Goal: Task Accomplishment & Management: Manage account settings

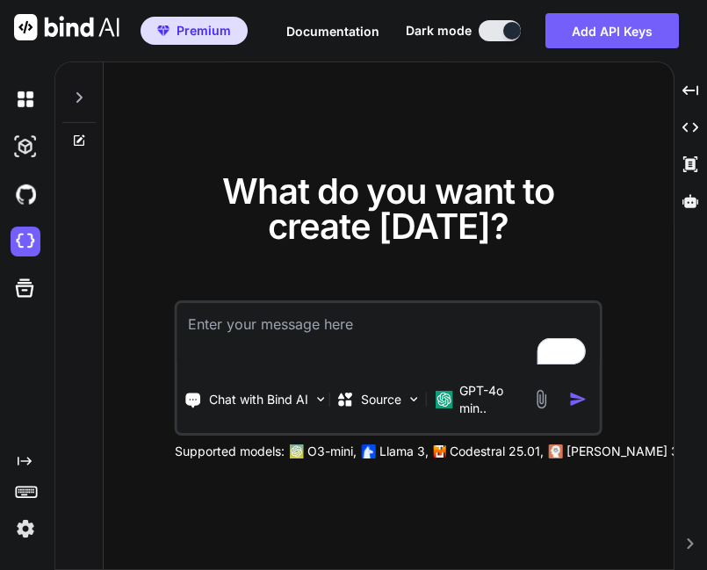
click at [29, 531] on img at bounding box center [26, 529] width 30 height 30
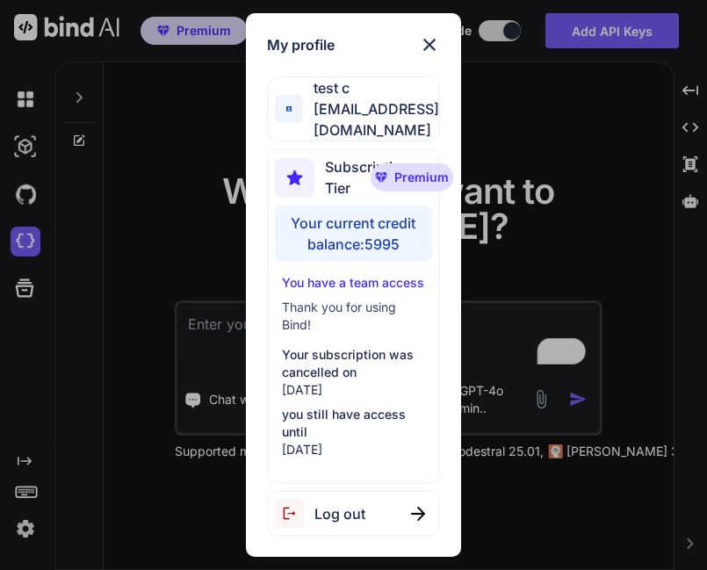
click at [377, 500] on div "Log out" at bounding box center [354, 513] width 174 height 45
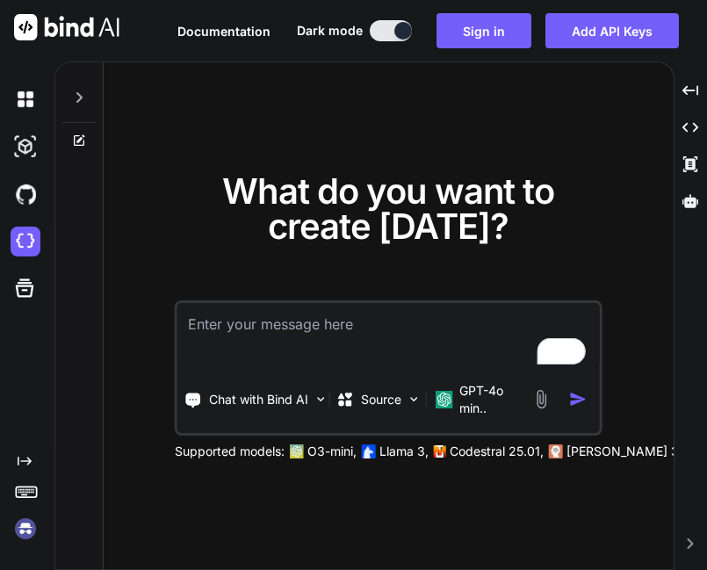
type textarea "x"
click at [29, 519] on img at bounding box center [26, 529] width 30 height 30
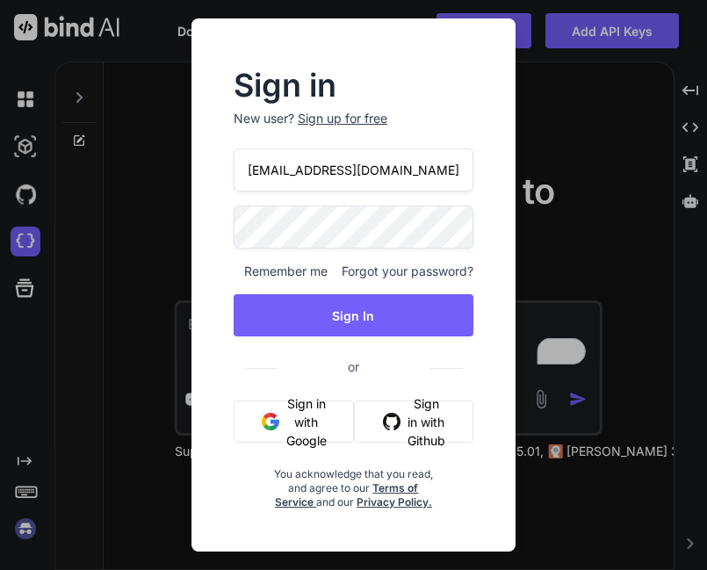
click at [275, 165] on input "[EMAIL_ADDRESS][DOMAIN_NAME]" at bounding box center [354, 169] width 240 height 43
type input "[EMAIL_ADDRESS][DOMAIN_NAME]"
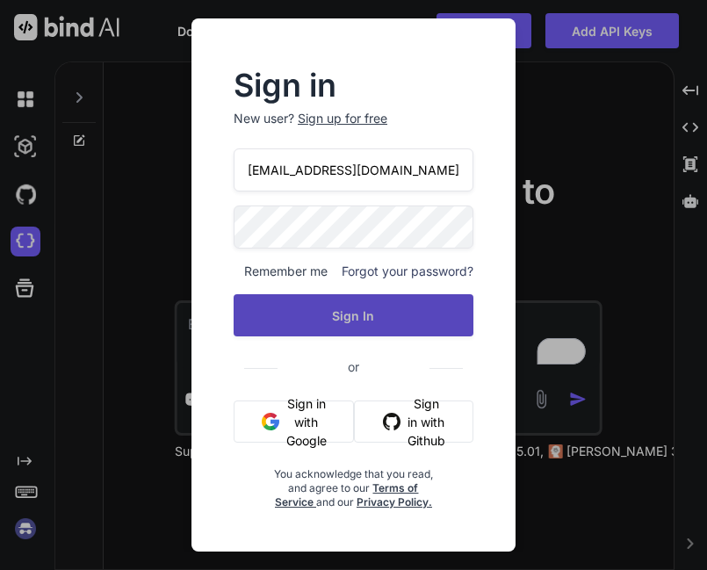
click at [349, 326] on button "Sign In" at bounding box center [354, 315] width 240 height 42
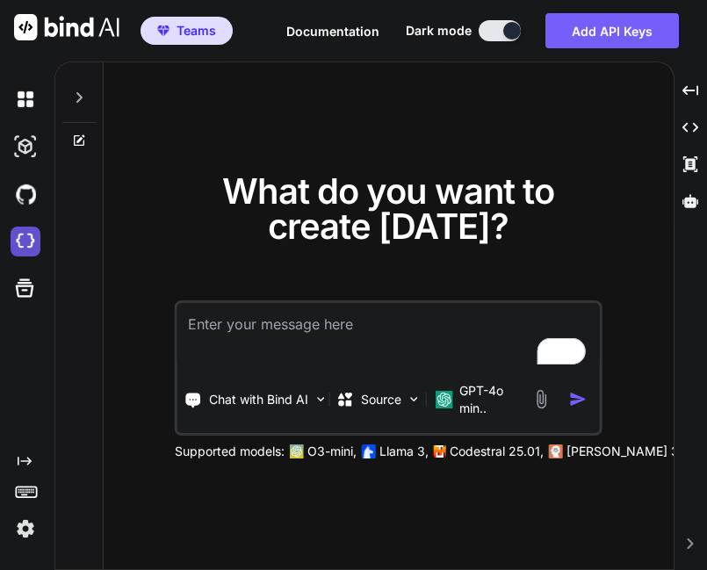
click at [25, 245] on img at bounding box center [26, 242] width 30 height 30
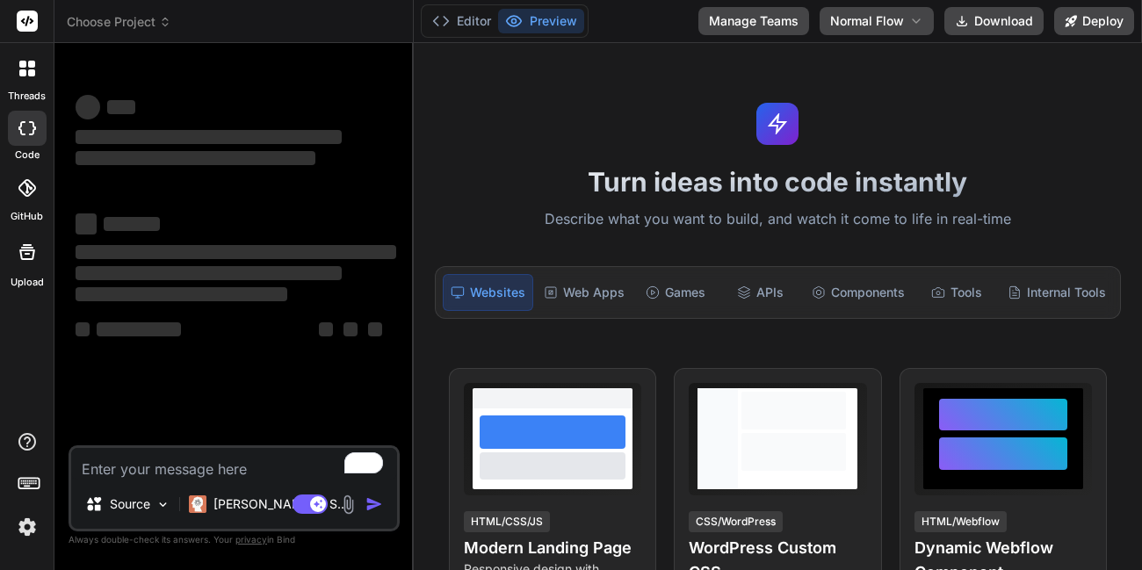
type textarea "x"
click at [773, 20] on button "Manage Teams" at bounding box center [753, 21] width 111 height 28
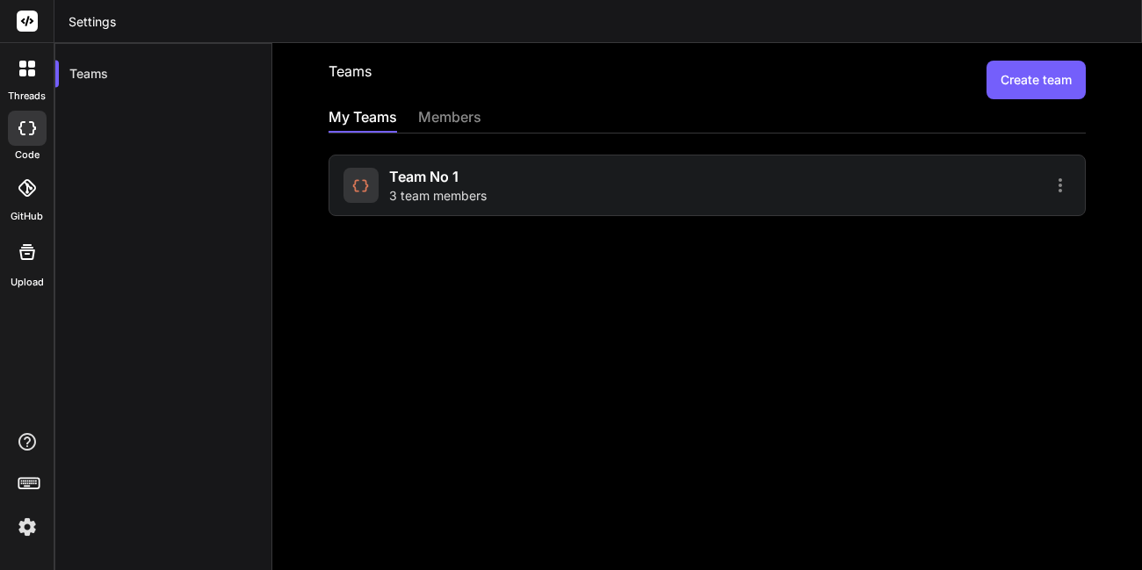
click at [380, 183] on div "Team No 1 3 team members" at bounding box center [522, 185] width 358 height 39
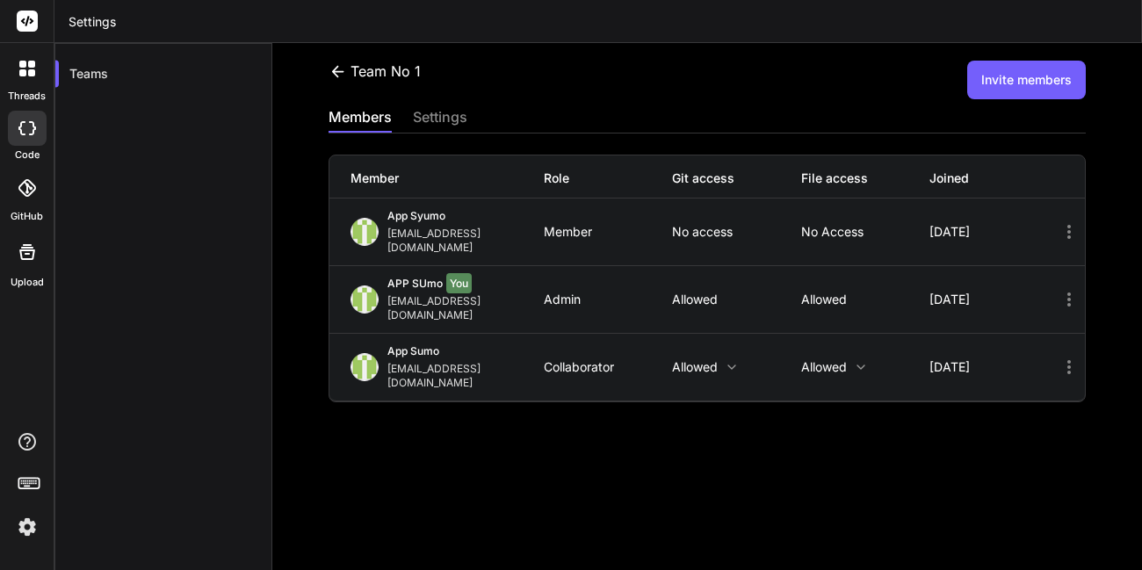
click at [989, 85] on button "Invite members" at bounding box center [1026, 80] width 119 height 39
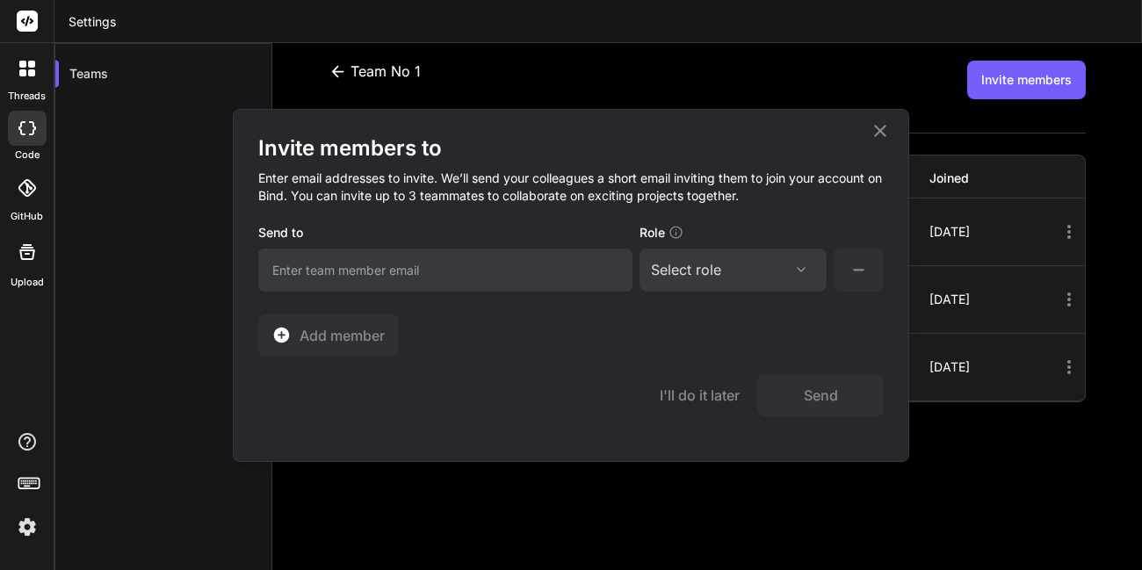
click at [714, 272] on div "Select role" at bounding box center [686, 269] width 70 height 21
click at [704, 374] on div "Collaborator" at bounding box center [733, 387] width 184 height 32
click at [482, 278] on input "email" at bounding box center [445, 270] width 374 height 43
type input "[EMAIL_ADDRESS][DOMAIN_NAME]"
click at [783, 383] on button "Send" at bounding box center [820, 395] width 127 height 42
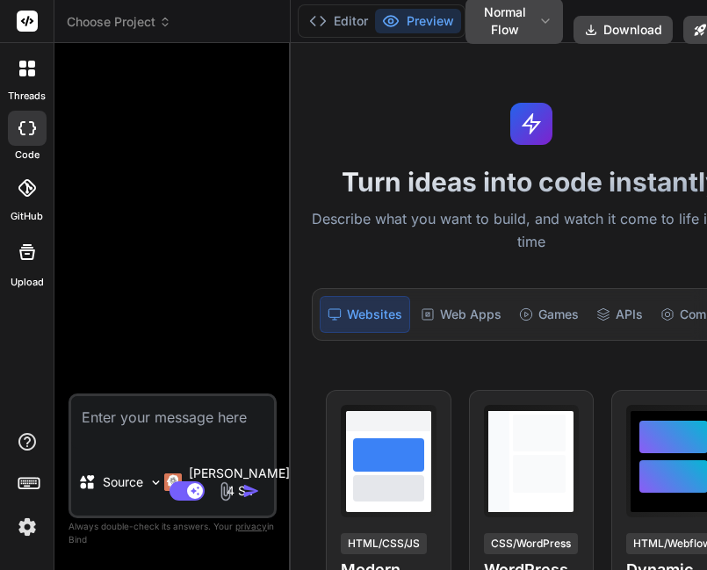
scroll to position [33, 0]
